Goal: Information Seeking & Learning: Find specific page/section

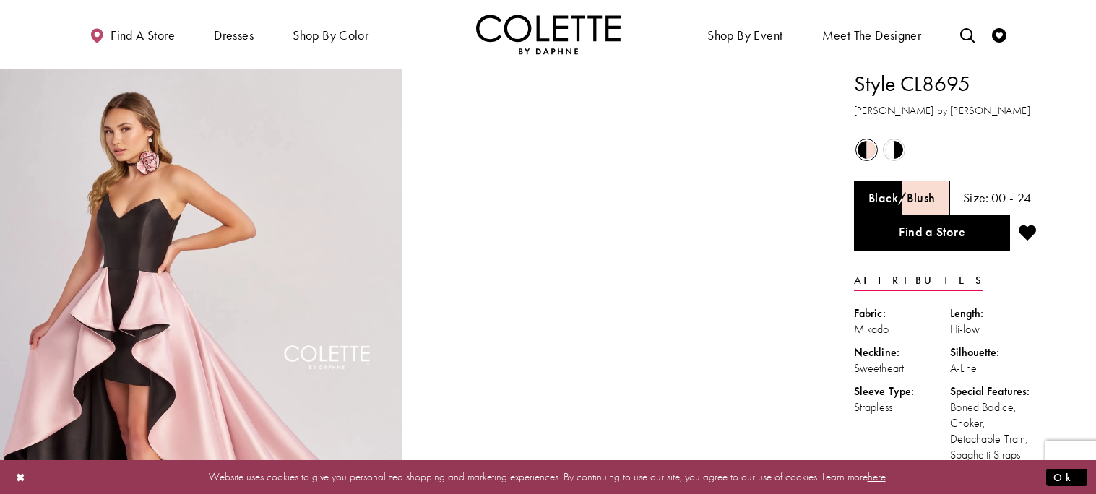
click at [895, 152] on span "Product color controls state depends on size chosen" at bounding box center [894, 150] width 18 height 18
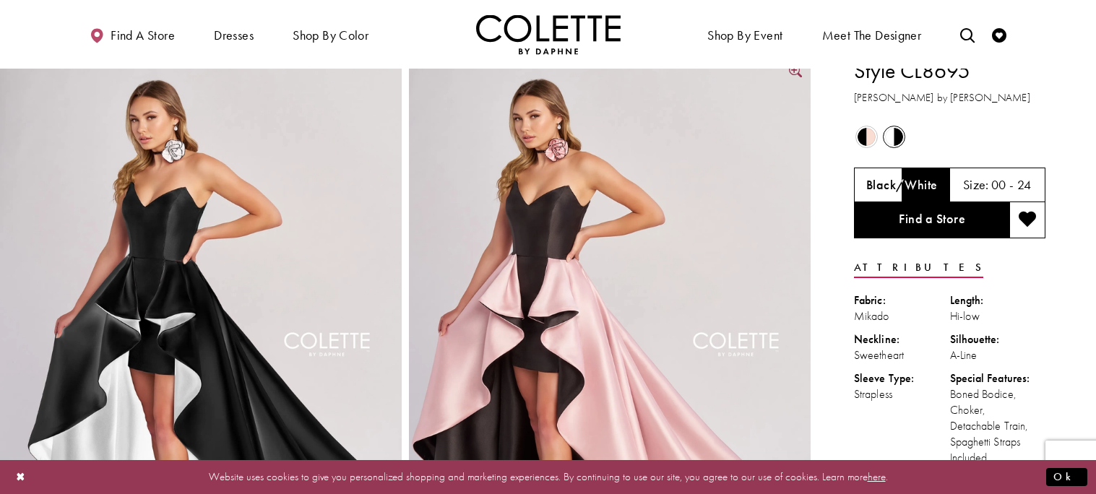
scroll to position [14, 0]
click at [862, 135] on span "Product color controls state depends on size chosen" at bounding box center [866, 136] width 18 height 18
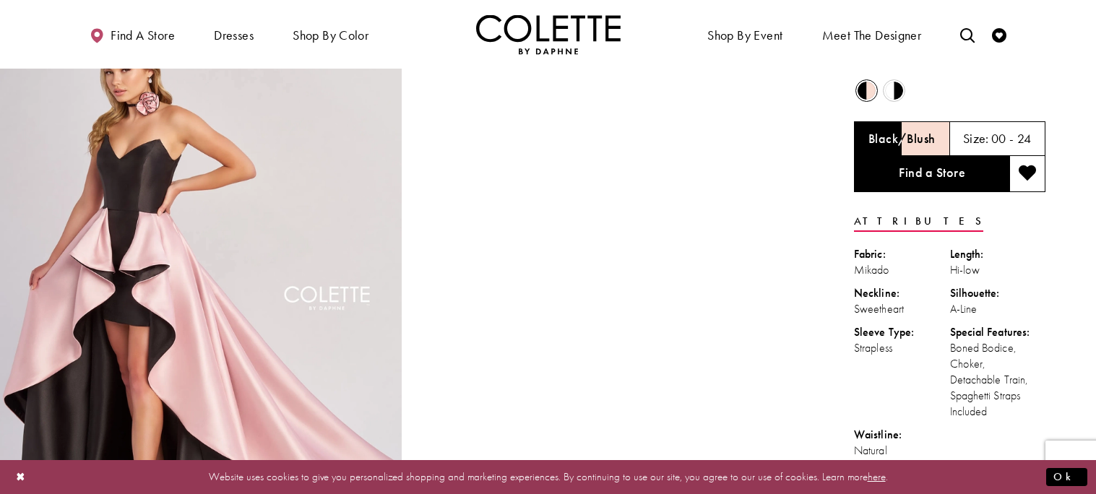
scroll to position [60, 0]
click at [1010, 131] on h5 "00 - 24" at bounding box center [1011, 138] width 40 height 14
click at [1000, 139] on h5 "00 - 24" at bounding box center [1011, 138] width 40 height 14
click at [997, 136] on h5 "00 - 24" at bounding box center [1011, 138] width 40 height 14
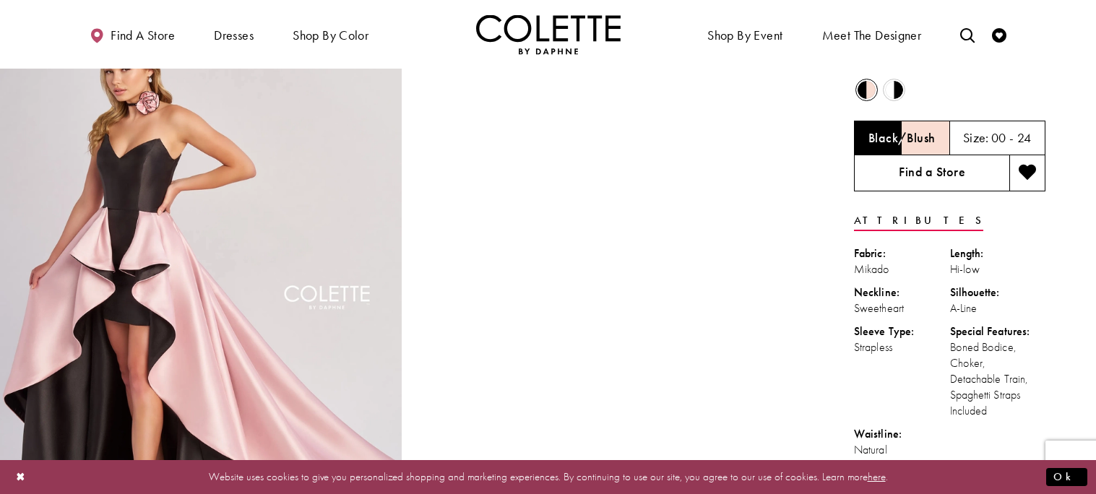
click at [977, 161] on link "Find a Store" at bounding box center [931, 173] width 155 height 36
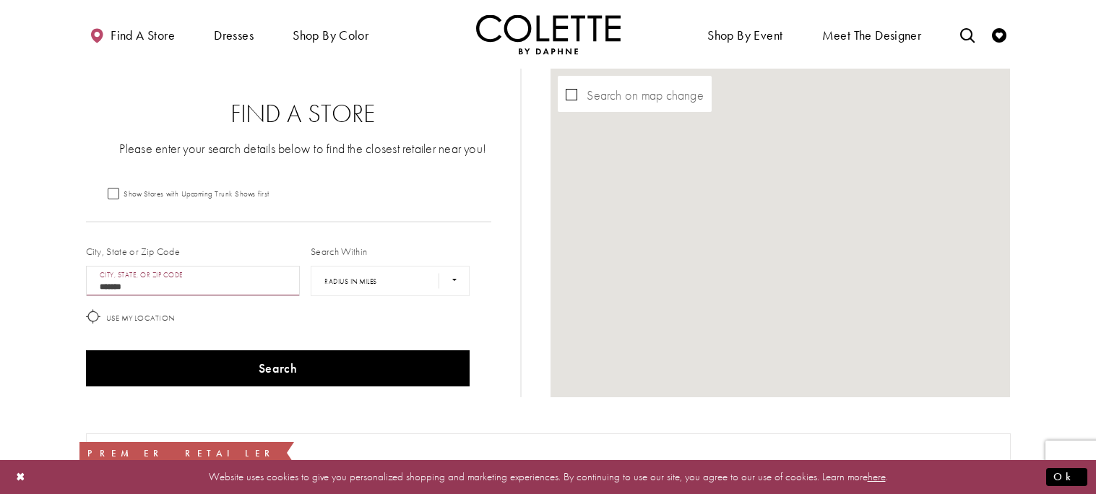
type input "********"
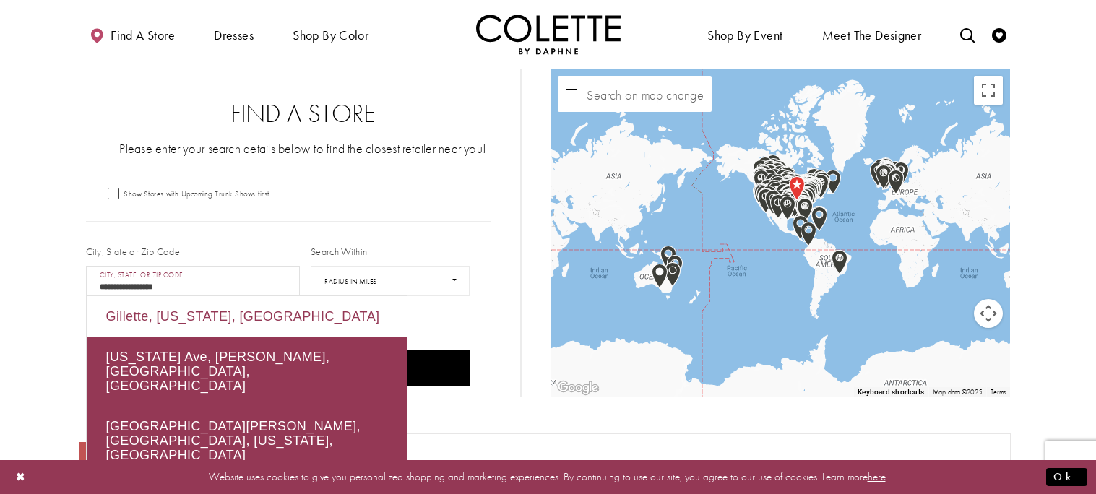
click at [186, 324] on div "Gillette, Wyoming, USA" at bounding box center [247, 316] width 320 height 40
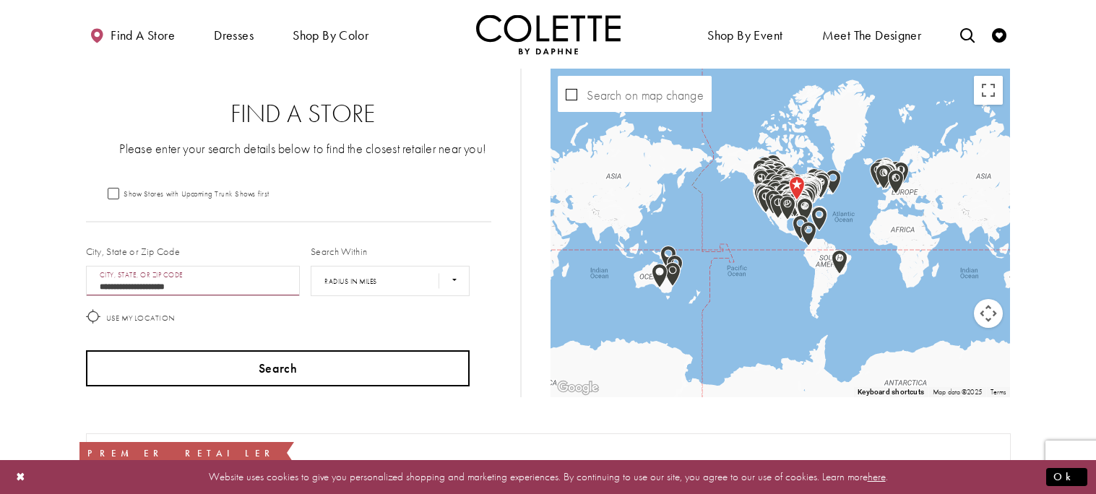
type input "**********"
click at [337, 352] on button "Search" at bounding box center [278, 368] width 384 height 36
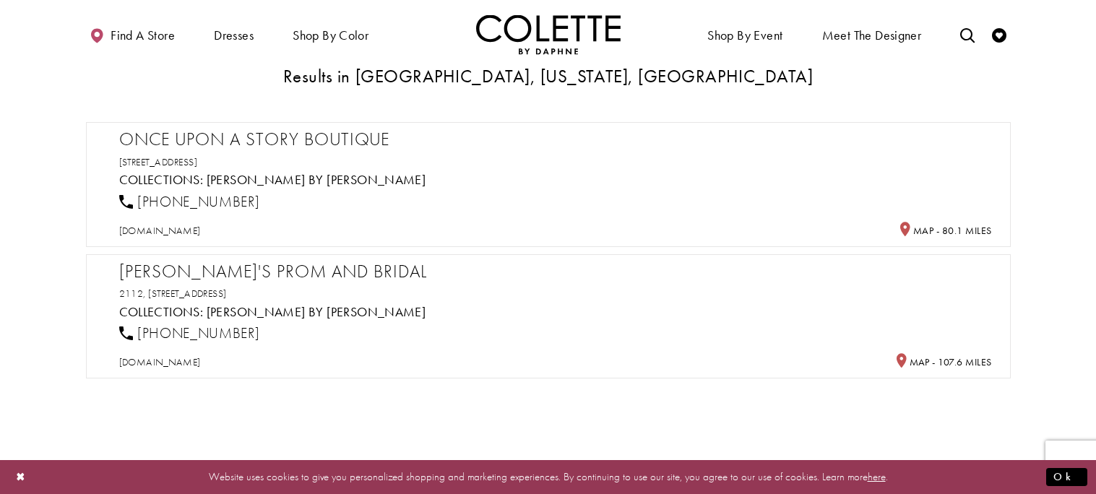
scroll to position [369, 0]
click at [181, 280] on div "Christina's Prom and Bridal 2112, 2740 E 3rd St, Casper, WY 82609, USA Collecti…" at bounding box center [555, 313] width 873 height 109
click at [186, 275] on h2 "Christina's Prom and Bridal" at bounding box center [555, 270] width 873 height 22
click at [184, 356] on span "promandbridal.com" at bounding box center [160, 359] width 82 height 13
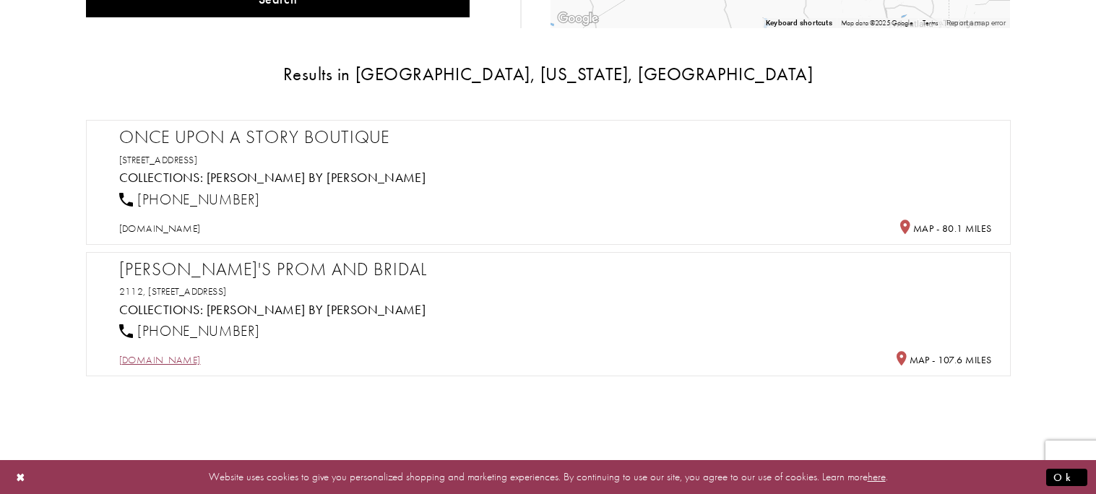
scroll to position [0, 0]
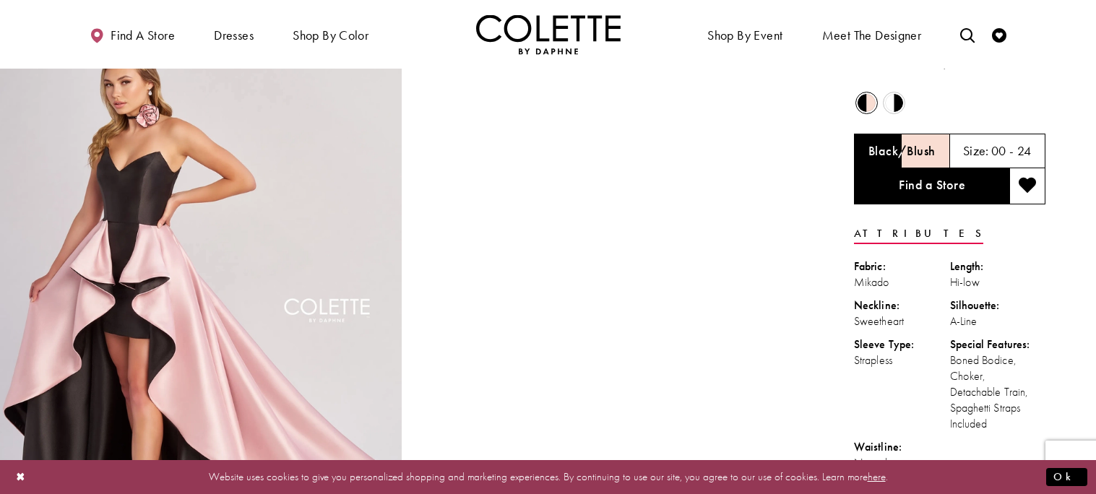
click at [809, 190] on div at bounding box center [610, 323] width 402 height 602
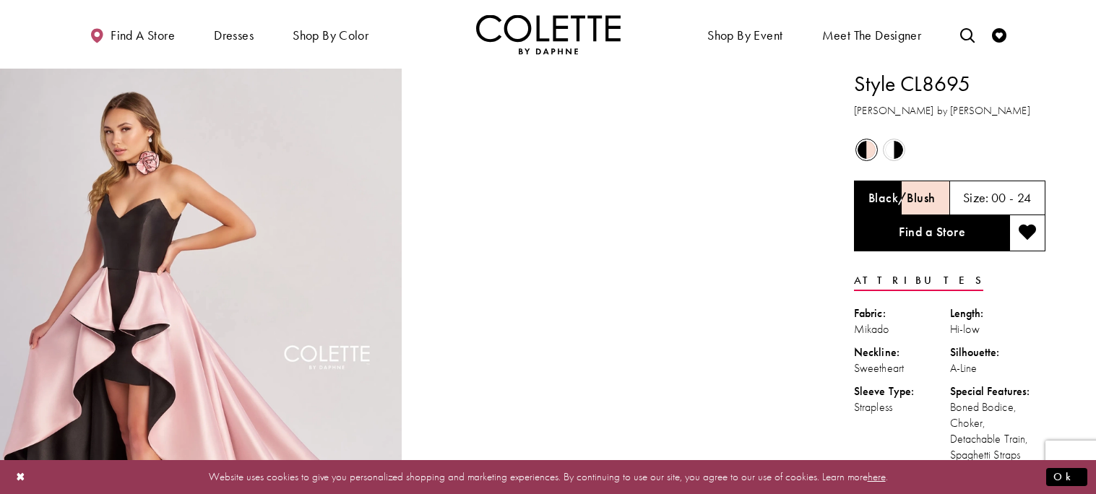
scroll to position [1, 0]
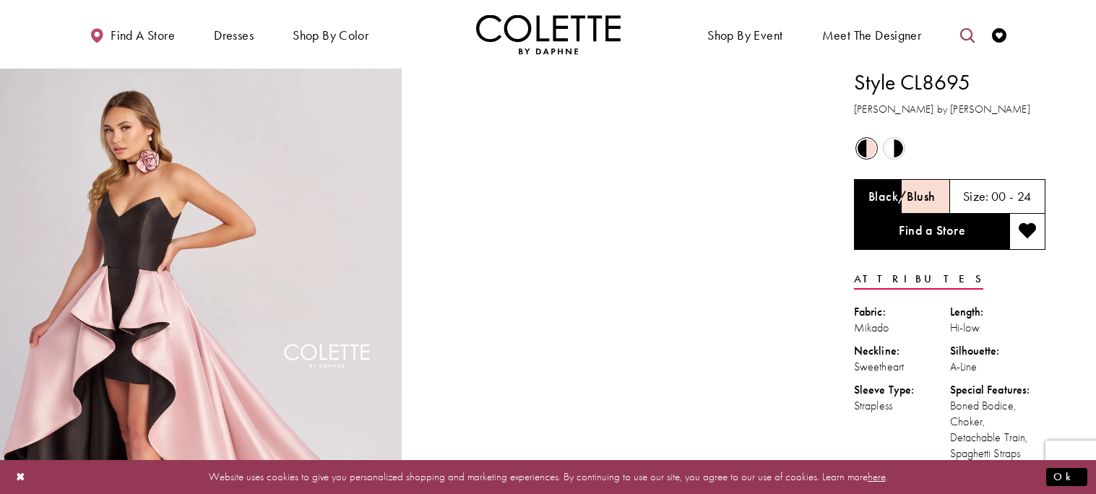
click at [958, 25] on link "Toggle search" at bounding box center [967, 34] width 22 height 40
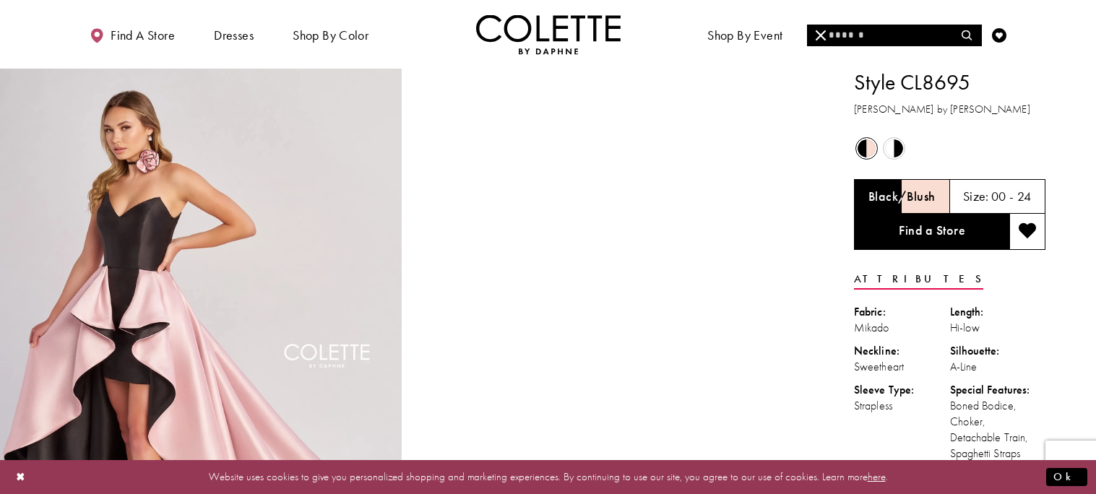
click at [893, 42] on input "Search" at bounding box center [894, 36] width 174 height 22
type input "**********"
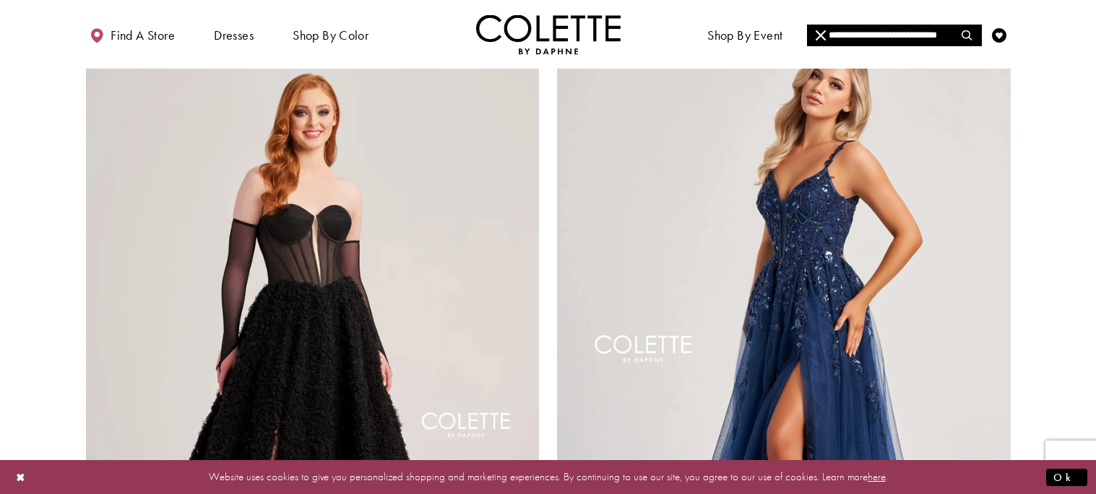
scroll to position [2831, 0]
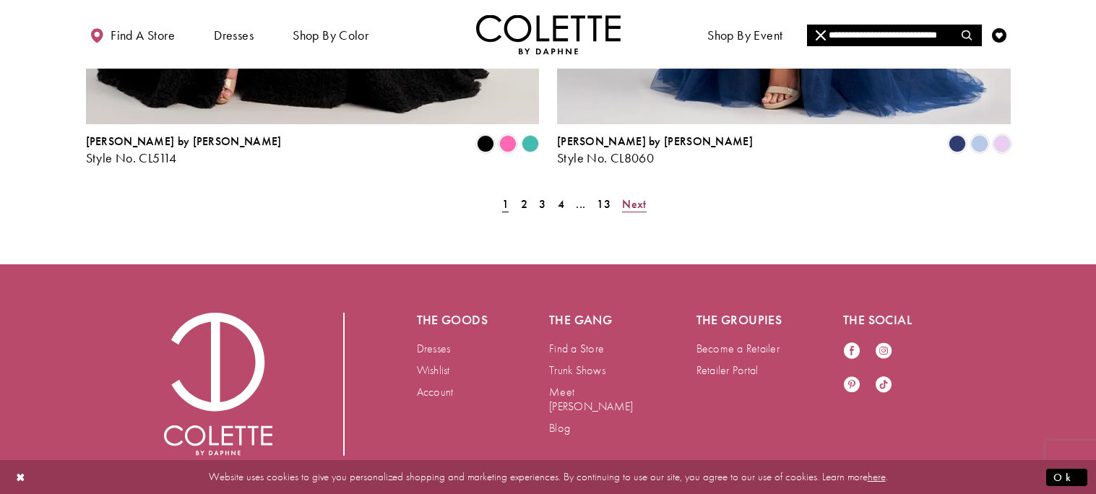
click at [639, 196] on span "Next" at bounding box center [634, 203] width 24 height 15
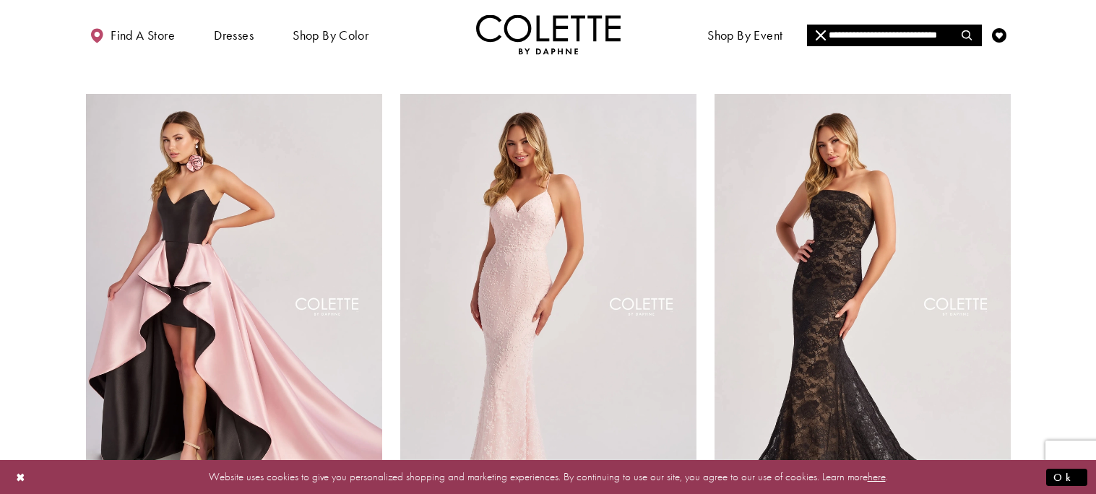
scroll to position [1671, 0]
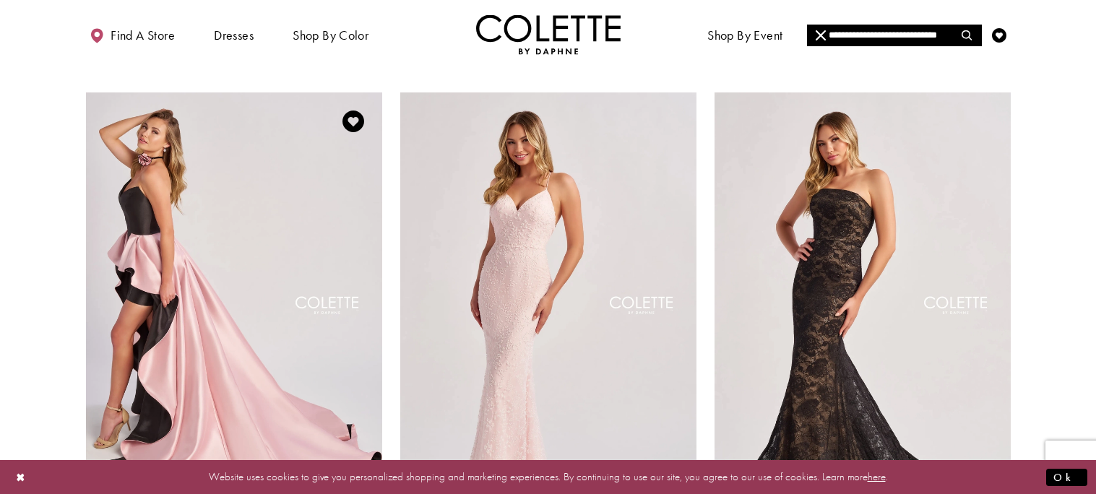
click at [290, 173] on img "Visit Colette by Daphne Style No. CL8695 Page" at bounding box center [234, 307] width 296 height 430
